Goal: Information Seeking & Learning: Learn about a topic

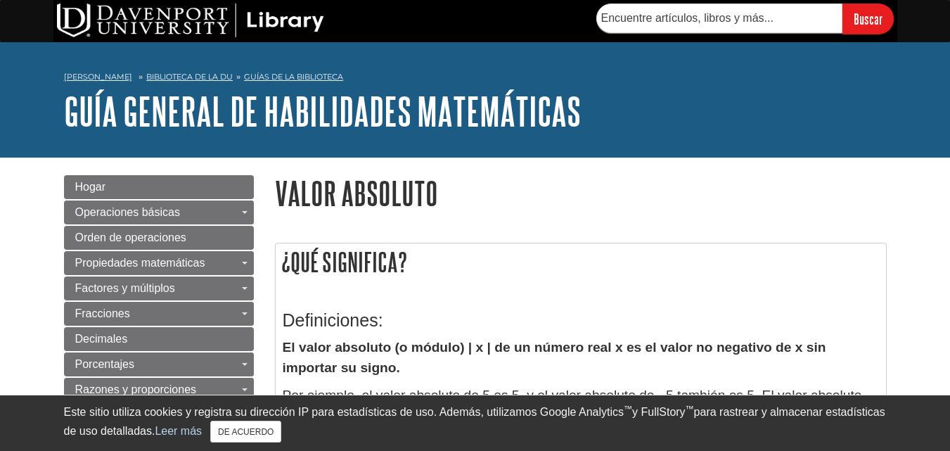
click at [620, 195] on h1 "Valor absoluto" at bounding box center [581, 193] width 612 height 36
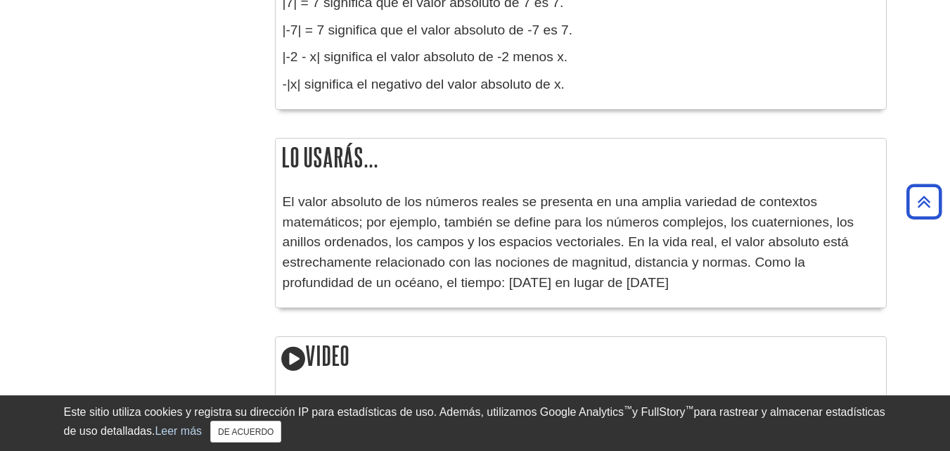
scroll to position [1898, 0]
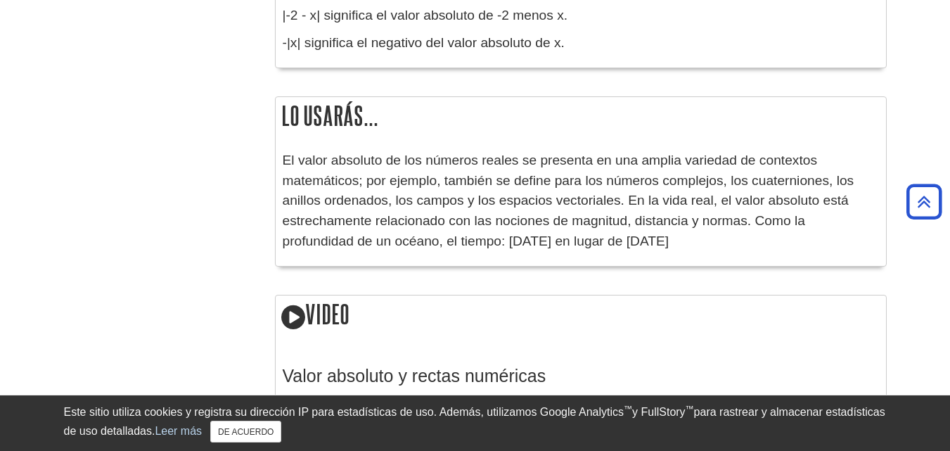
drag, startPoint x: 285, startPoint y: 154, endPoint x: 633, endPoint y: 247, distance: 360.2
click at [633, 247] on p "El valor absoluto de los números reales se presenta en una amplia variedad de c…" at bounding box center [581, 200] width 596 height 101
copy font "El valor absoluto de los números reales se presenta en una amplia variedad de c…"
click at [709, 247] on p "El valor absoluto de los números reales se presenta en una amplia variedad de c…" at bounding box center [581, 200] width 596 height 101
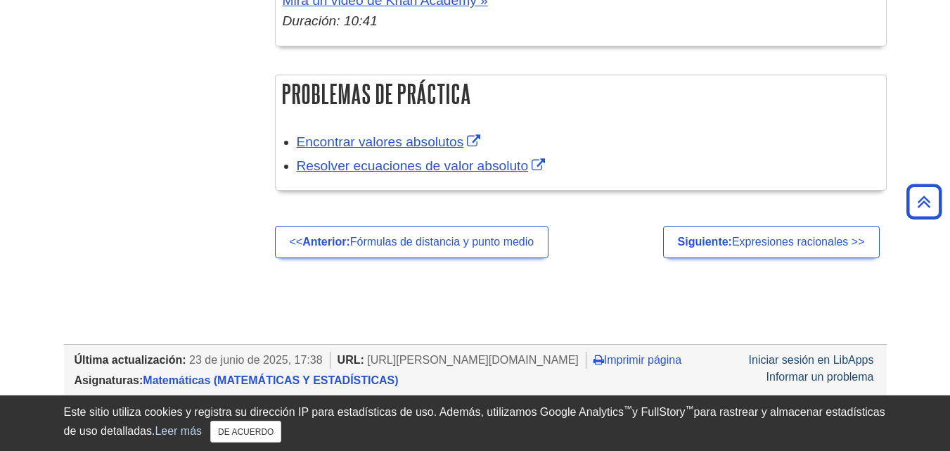
scroll to position [2672, 0]
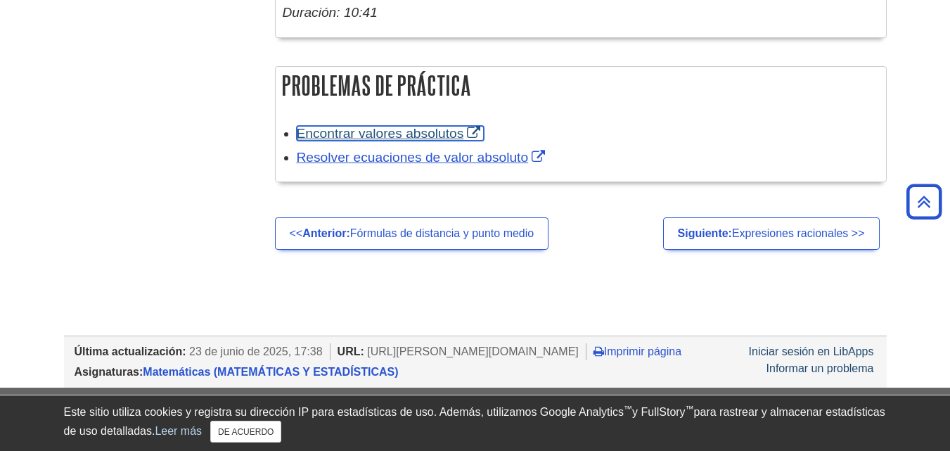
click at [393, 129] on font "Encontrar valores absolutos" at bounding box center [380, 133] width 167 height 15
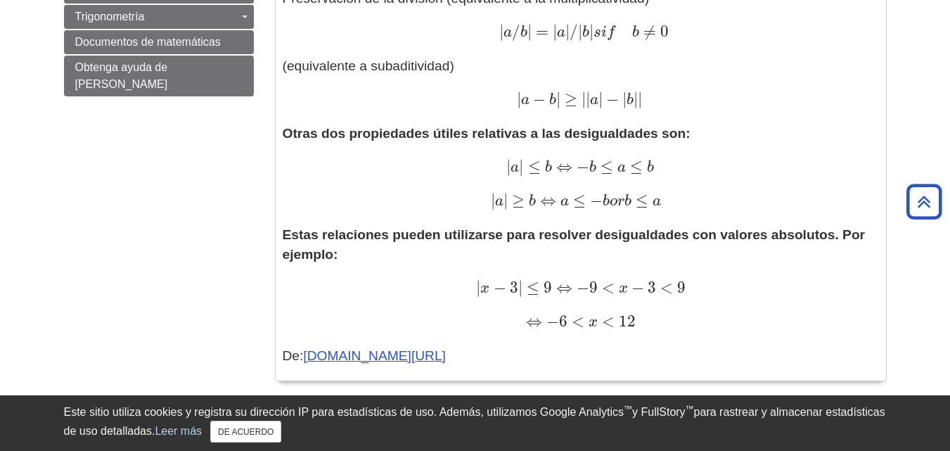
scroll to position [1055, 0]
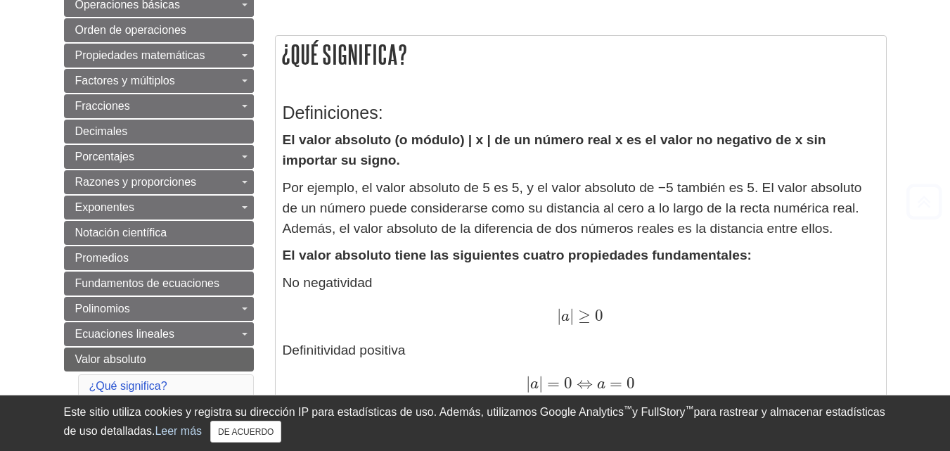
scroll to position [211, 0]
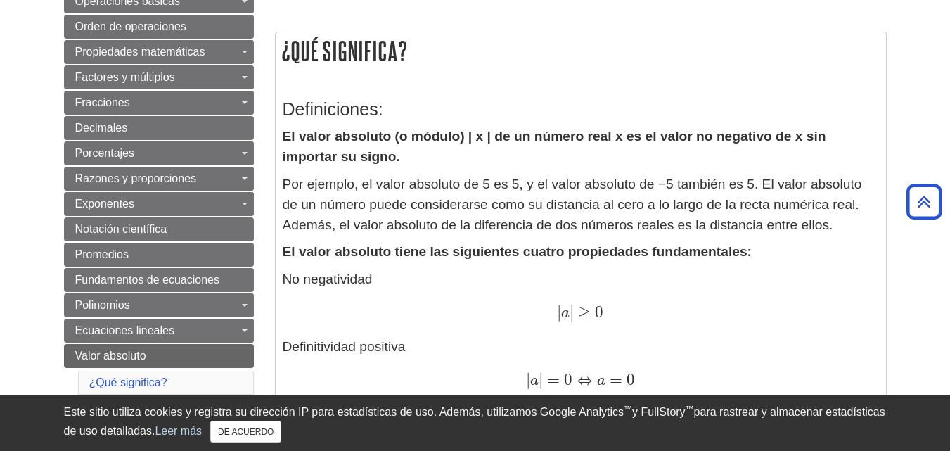
click at [560, 157] on p "El valor absoluto (o módulo) | x | de un número real x es el valor no negativo …" at bounding box center [581, 147] width 596 height 41
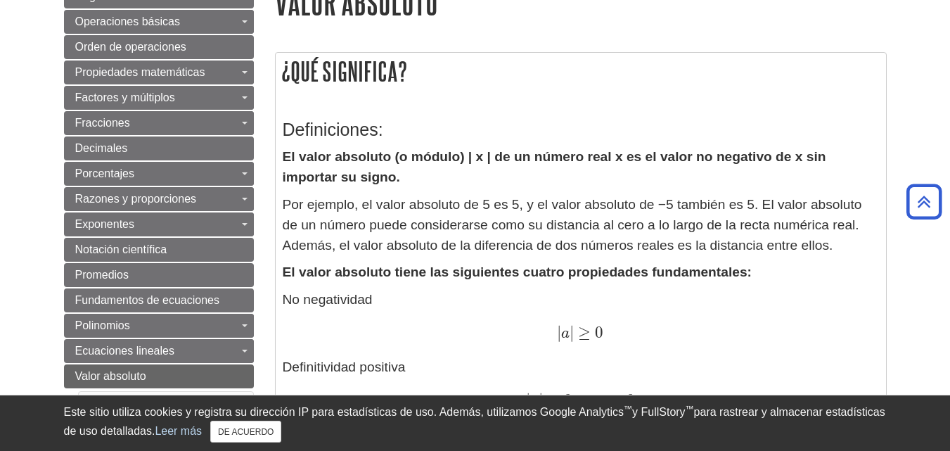
scroll to position [0, 0]
